Goal: Check status: Check status

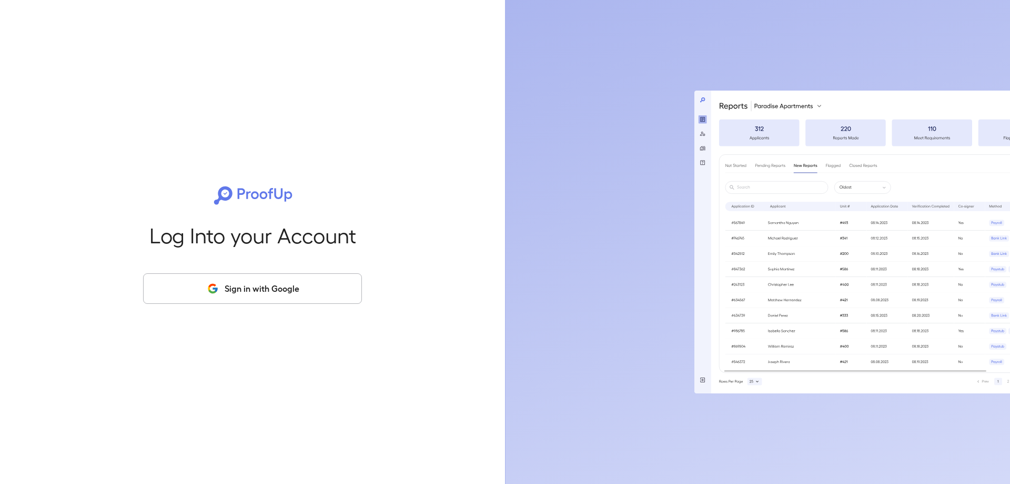
click at [258, 293] on button "Sign in with Google" at bounding box center [252, 288] width 219 height 31
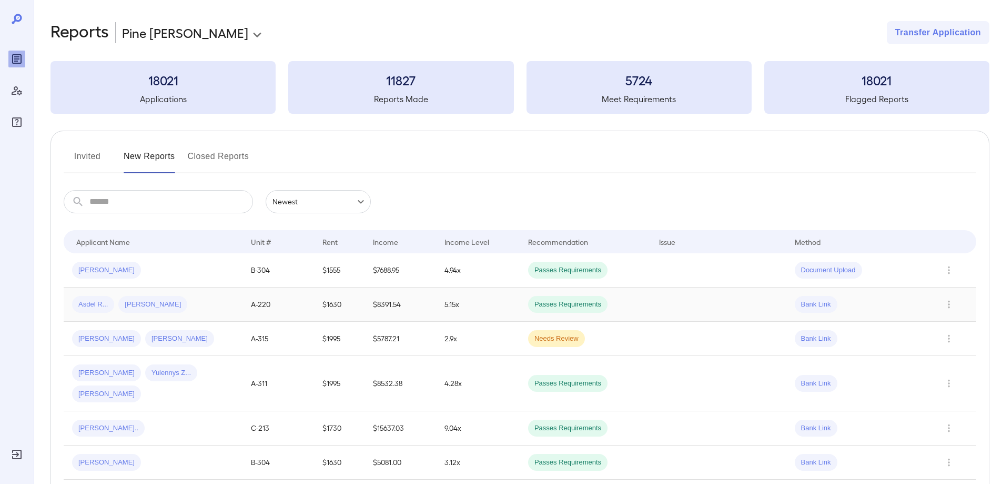
click at [97, 308] on span "Asdel R..." at bounding box center [93, 304] width 42 height 10
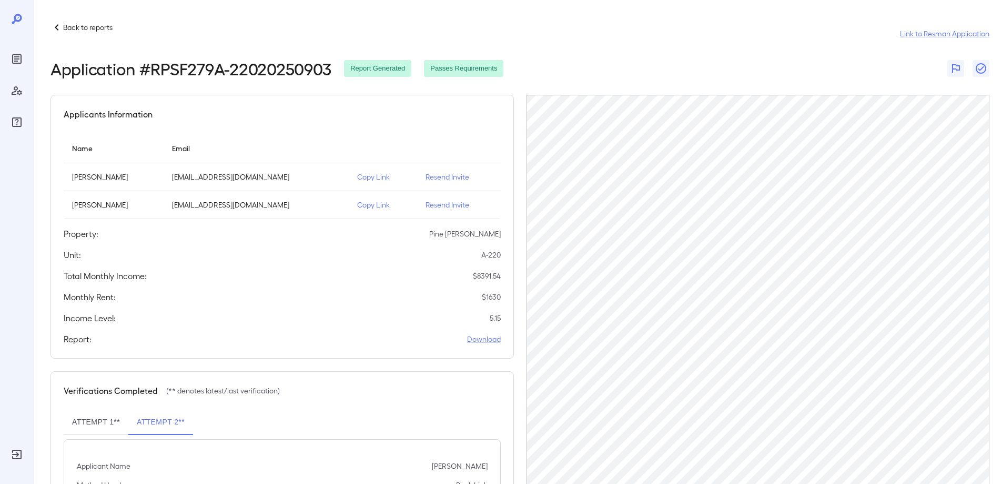
click at [56, 25] on icon at bounding box center [57, 27] width 13 height 13
